Goal: Task Accomplishment & Management: Use online tool/utility

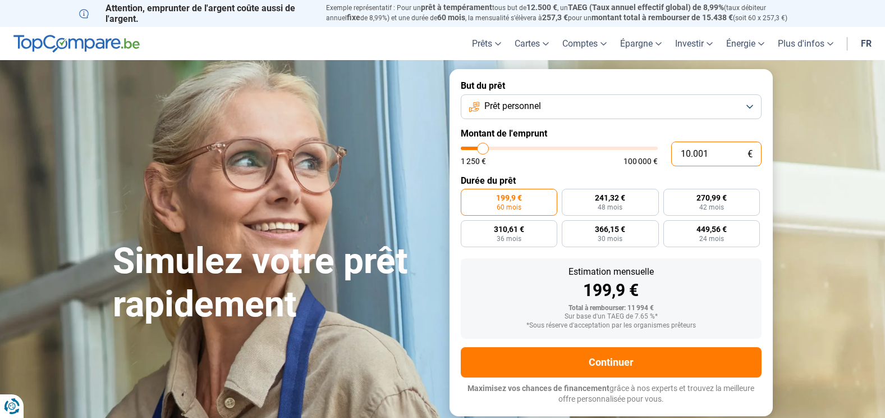
click at [726, 152] on input "10.001" at bounding box center [717, 153] width 90 height 25
type input "1"
type input "1250"
type input "15"
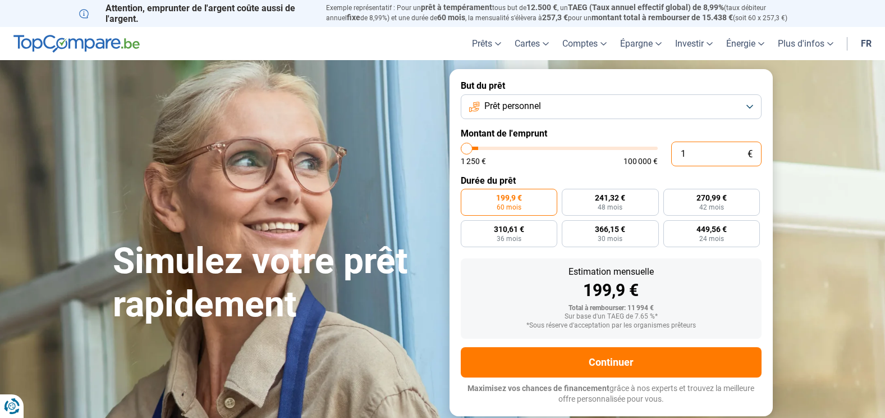
type input "1250"
type input "150"
type input "1250"
type input "1.500"
type input "1500"
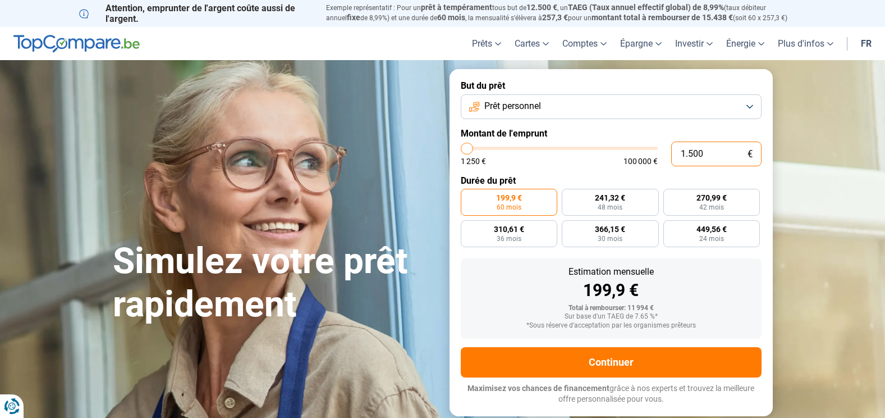
type input "15.000"
type input "15000"
type input "15.000"
